Goal: Information Seeking & Learning: Learn about a topic

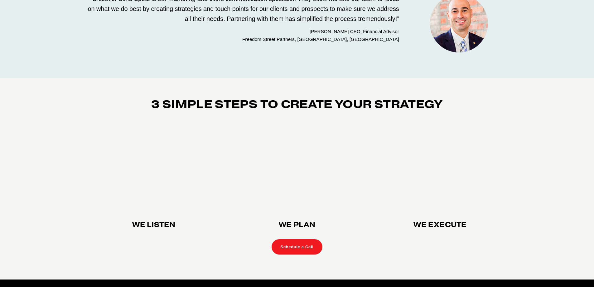
scroll to position [1740, 0]
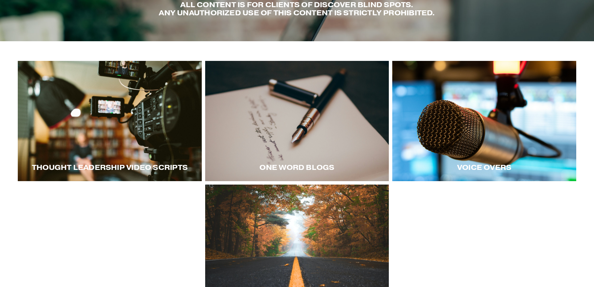
scroll to position [94, 0]
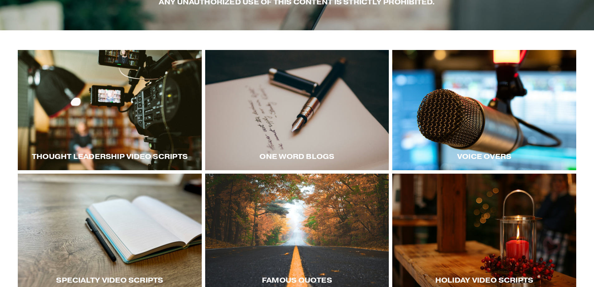
click at [477, 141] on div at bounding box center [485, 110] width 184 height 120
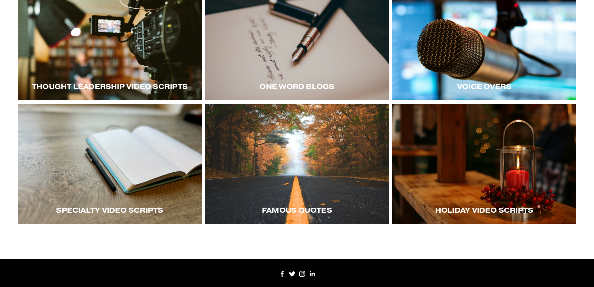
scroll to position [122, 0]
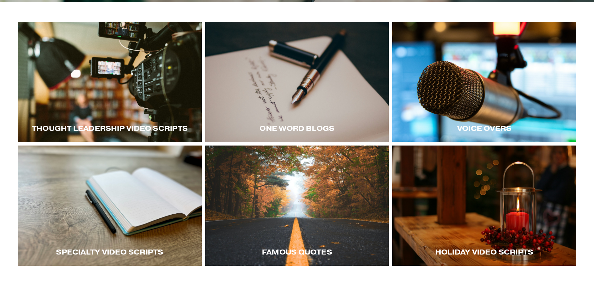
click at [509, 108] on div at bounding box center [485, 82] width 184 height 120
click at [453, 114] on div at bounding box center [485, 82] width 184 height 120
click at [466, 104] on div at bounding box center [485, 82] width 184 height 120
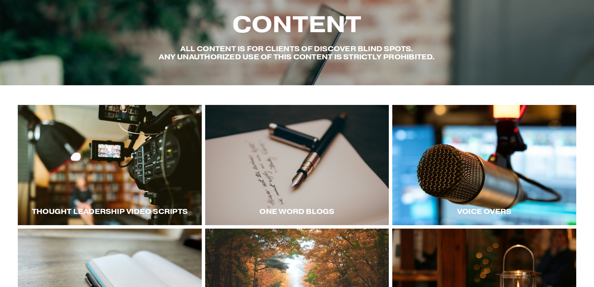
scroll to position [0, 0]
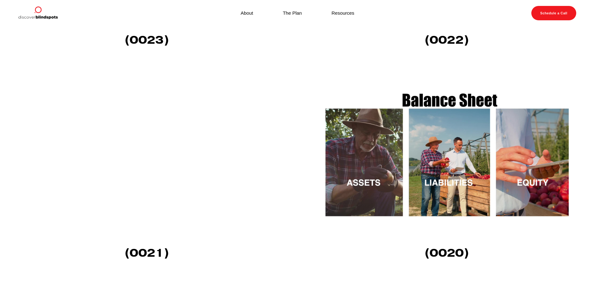
scroll to position [936, 0]
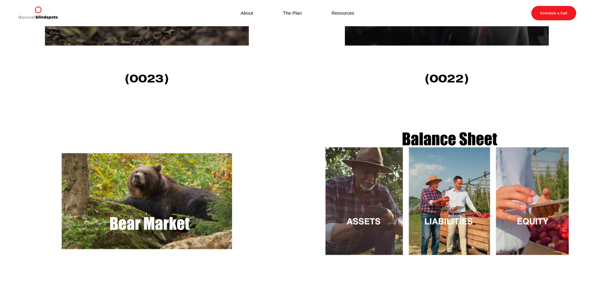
click at [144, 213] on img at bounding box center [147, 200] width 258 height 145
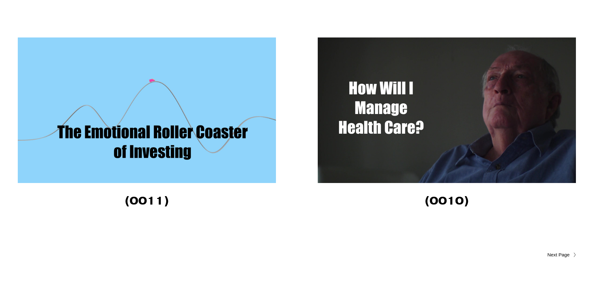
scroll to position [2213, 0]
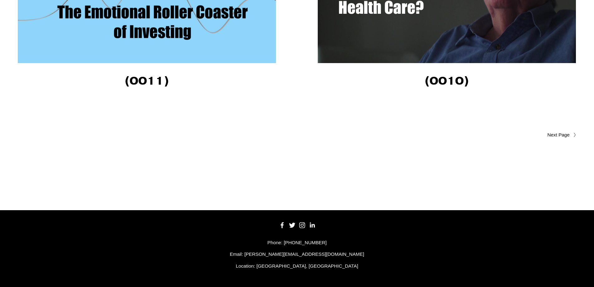
click at [553, 131] on span "Older Posts" at bounding box center [546, 134] width 47 height 7
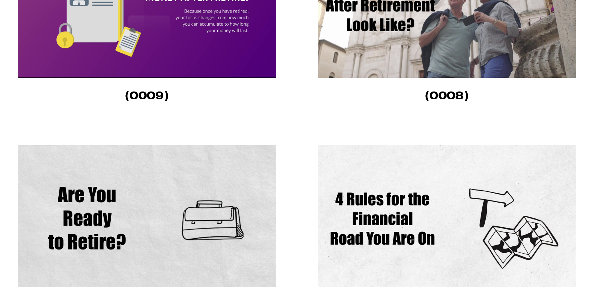
scroll to position [406, 0]
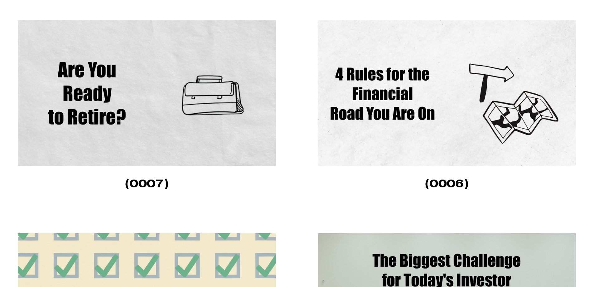
click at [153, 125] on img at bounding box center [147, 92] width 258 height 145
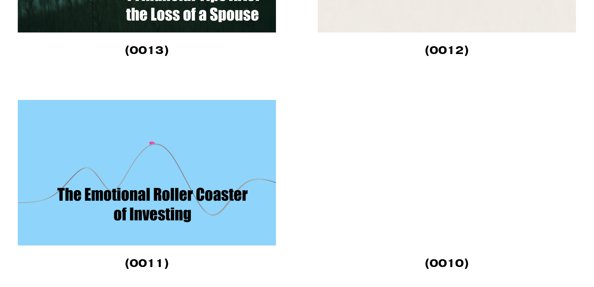
scroll to position [2153, 0]
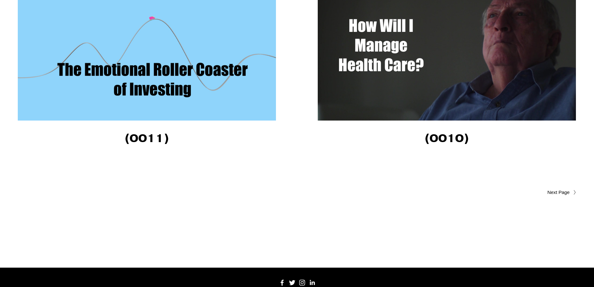
click at [148, 67] on img at bounding box center [147, 47] width 258 height 145
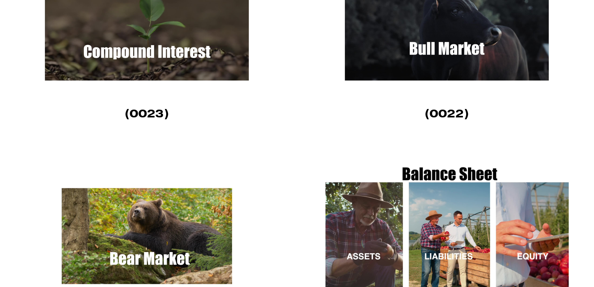
scroll to position [843, 0]
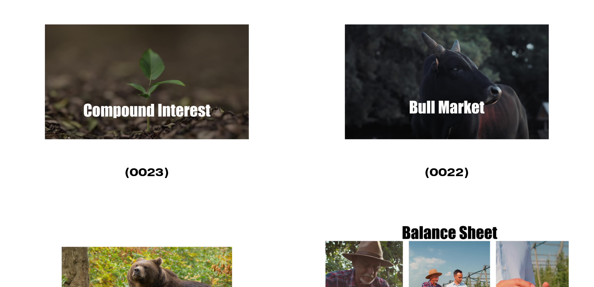
click at [448, 76] on img at bounding box center [447, 81] width 258 height 145
